Goal: Transaction & Acquisition: Download file/media

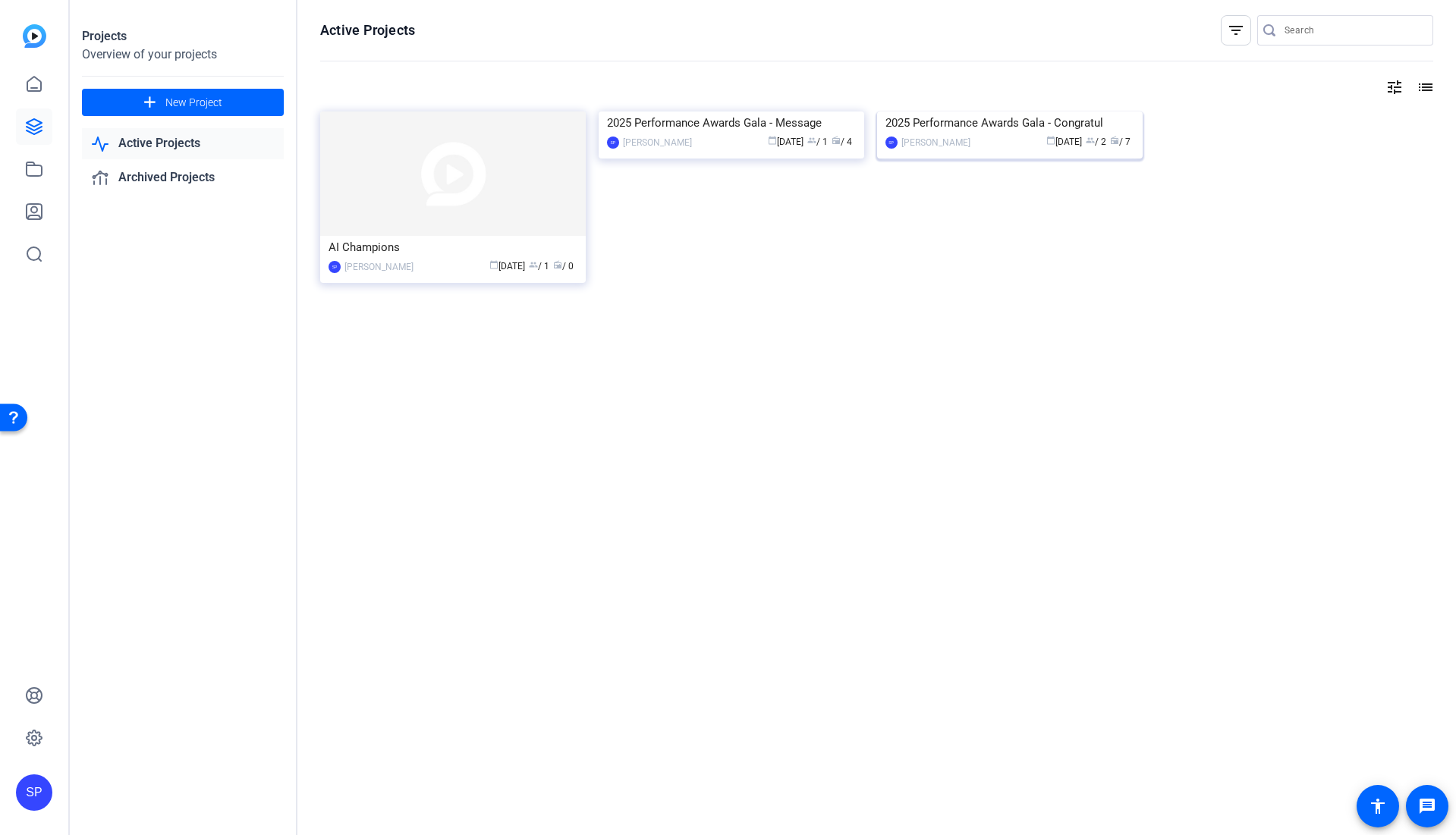
click at [973, 111] on img at bounding box center [1010, 111] width 266 height 0
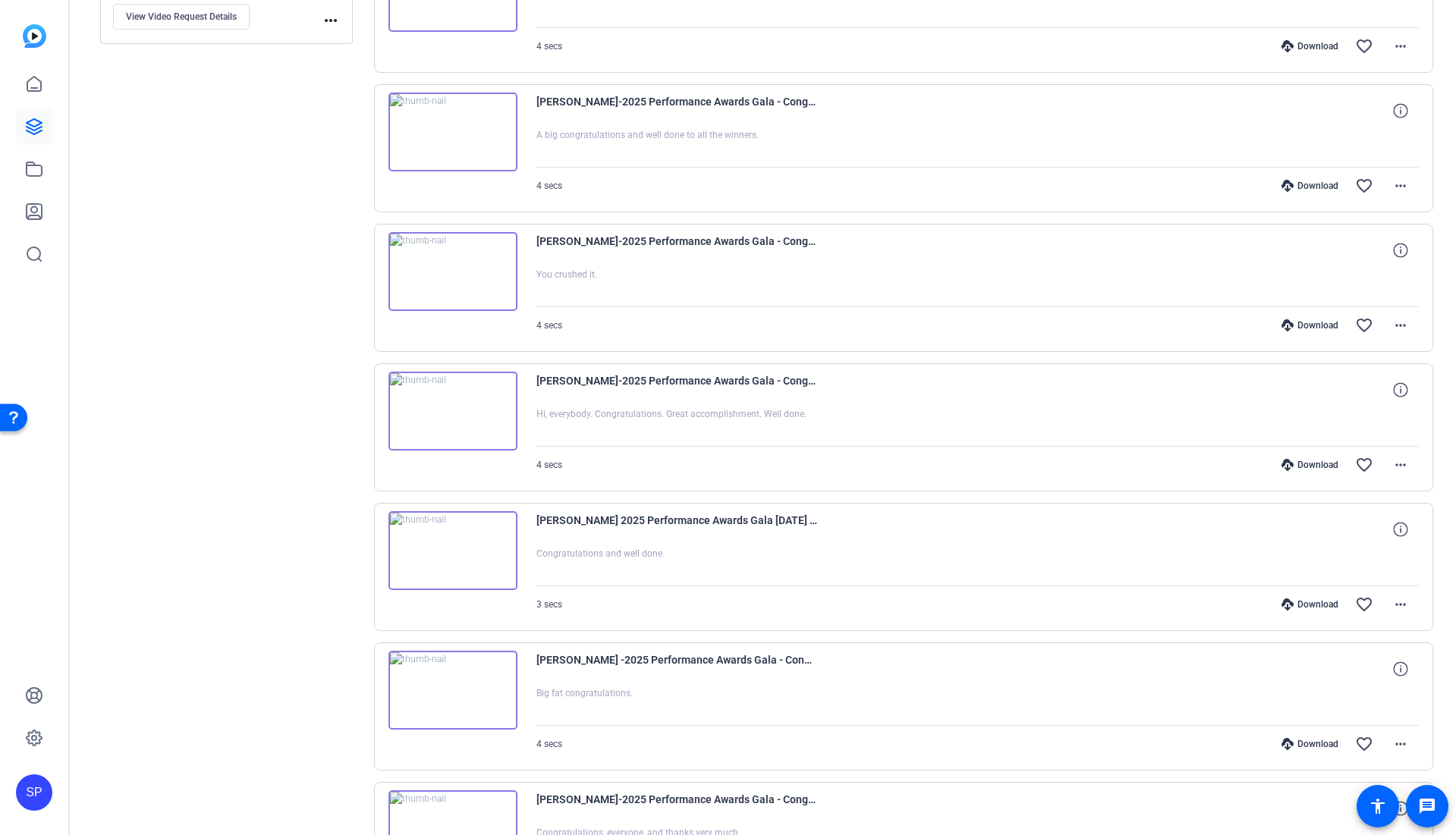
scroll to position [401, 0]
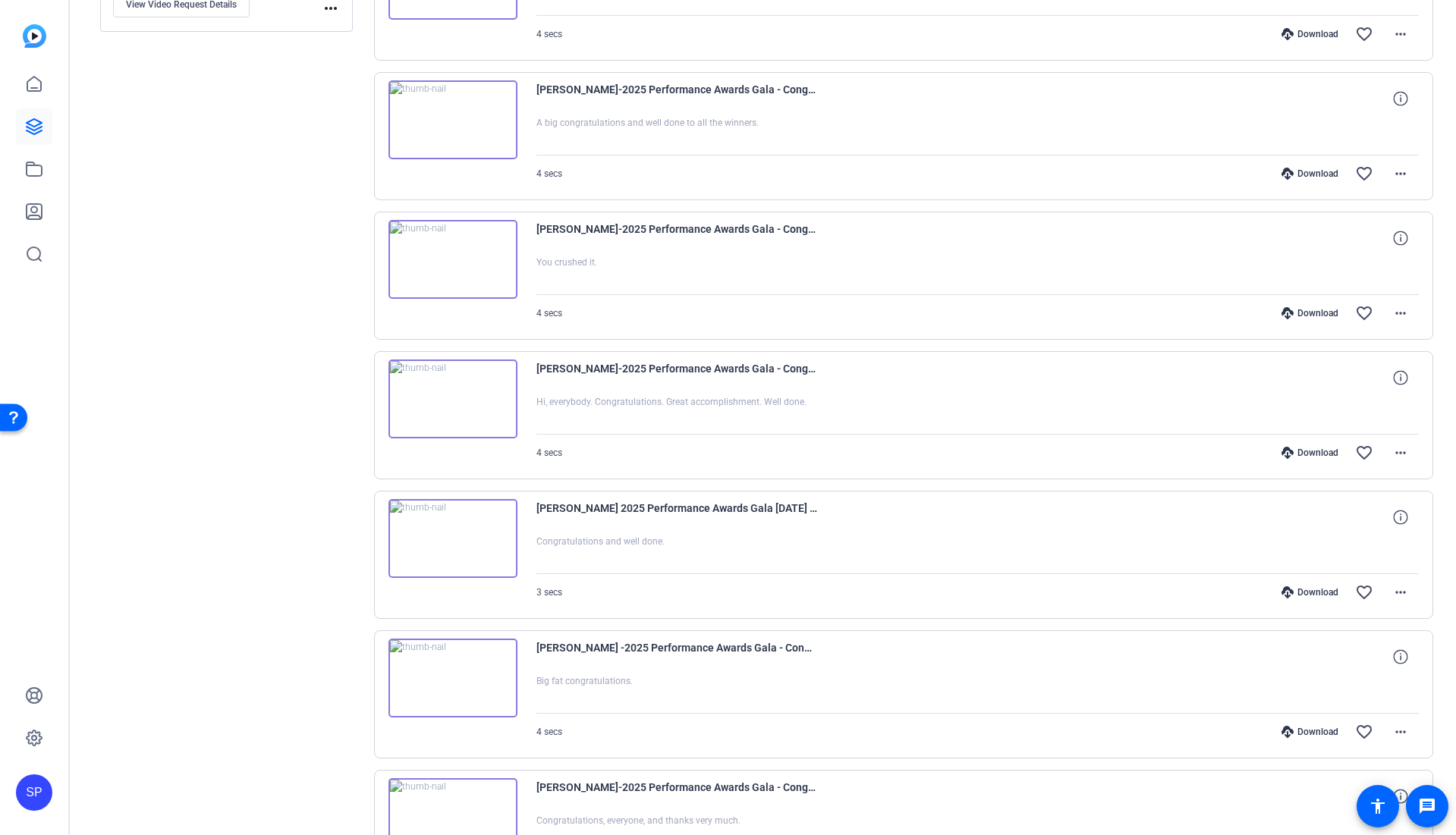
click at [1022, 550] on div at bounding box center [977, 554] width 883 height 38
click at [1392, 594] on mat-icon "more_horiz" at bounding box center [1401, 593] width 19 height 19
click at [1383, 702] on span "Play MP4 (HQ)" at bounding box center [1353, 700] width 91 height 19
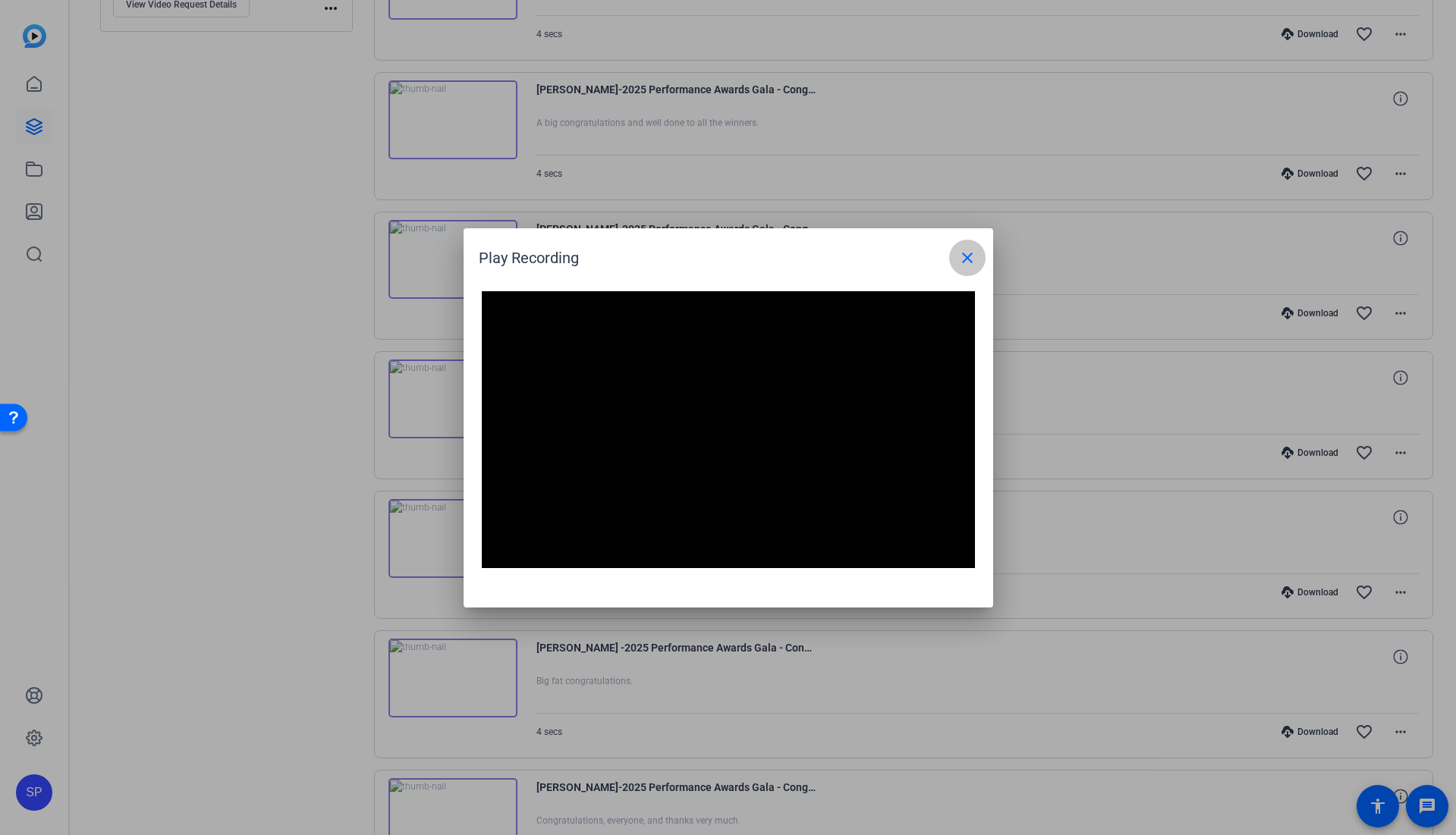
click at [971, 262] on mat-icon "close" at bounding box center [967, 258] width 19 height 19
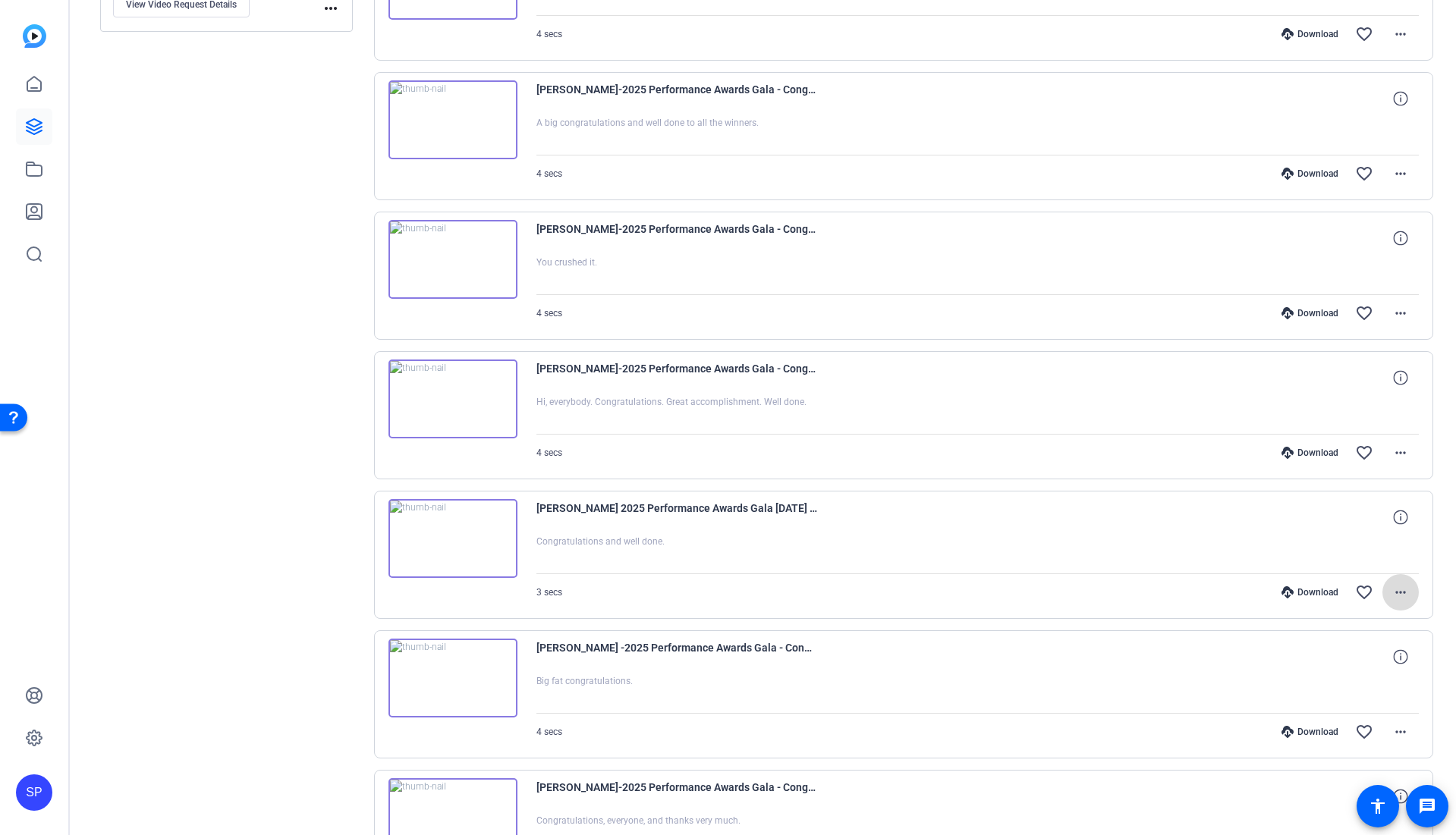
click at [1392, 592] on mat-icon "more_horiz" at bounding box center [1401, 593] width 19 height 19
click at [1391, 666] on span "Download MP4" at bounding box center [1353, 662] width 91 height 19
